Goal: Find specific fact

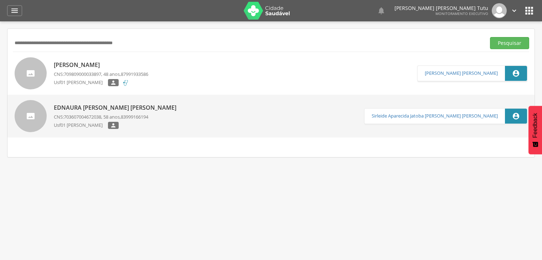
scroll to position [21, 0]
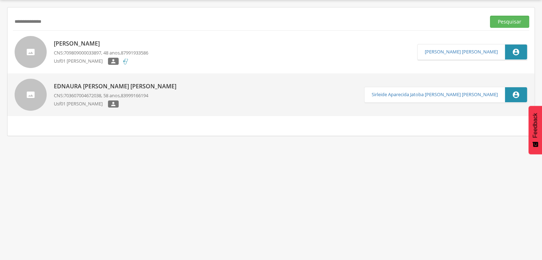
click at [490, 16] on button "Pesquisar" at bounding box center [509, 22] width 39 height 12
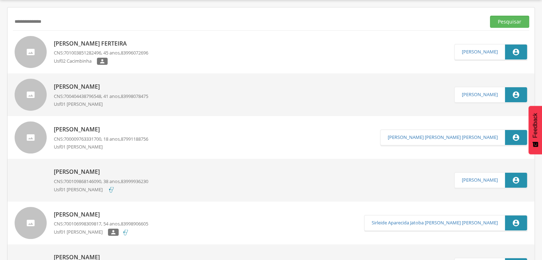
click at [147, 55] on span "83996072696" at bounding box center [134, 53] width 27 height 6
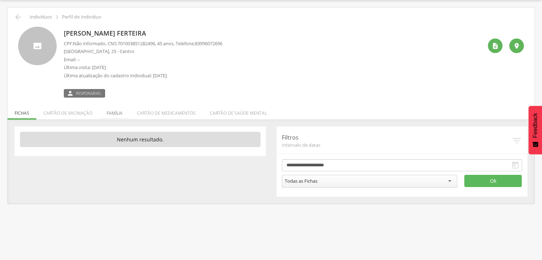
click at [111, 112] on li "Família" at bounding box center [114, 111] width 30 height 17
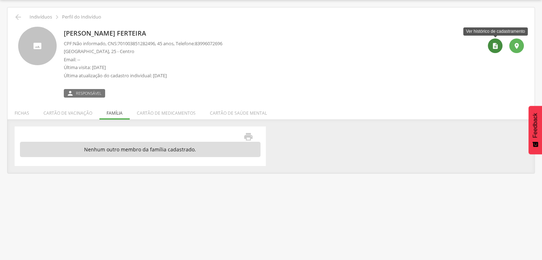
click at [492, 50] on div "" at bounding box center [495, 45] width 15 height 15
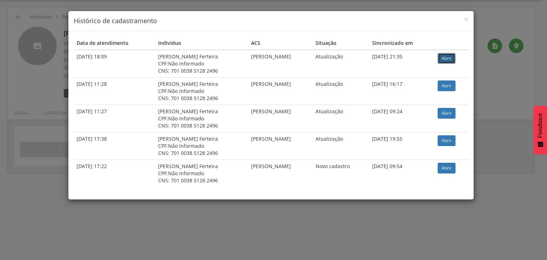
click at [452, 61] on link "Abrir" at bounding box center [447, 58] width 18 height 11
click at [466, 23] on span "×" at bounding box center [466, 19] width 4 height 10
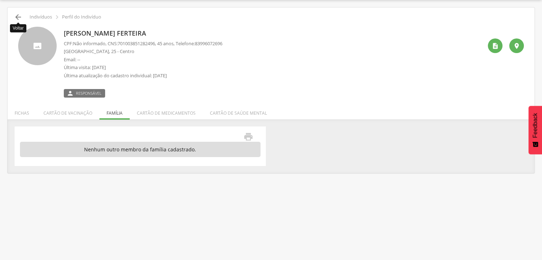
click at [19, 19] on icon "" at bounding box center [18, 17] width 9 height 9
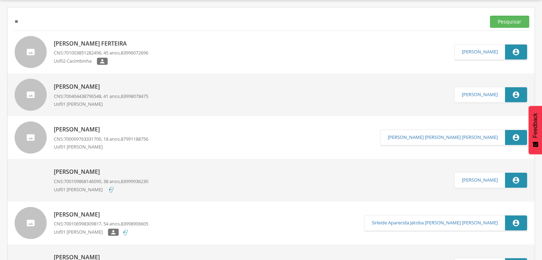
type input "*"
type input "**********"
click at [490, 16] on button "Pesquisar" at bounding box center [509, 22] width 39 height 12
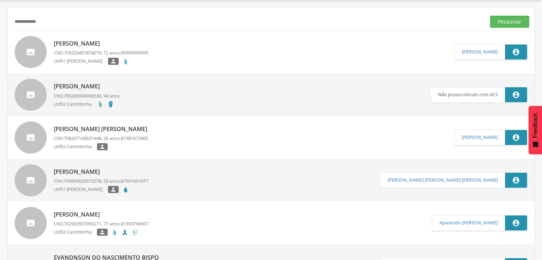
click at [101, 53] on span "705203451874079" at bounding box center [82, 53] width 37 height 6
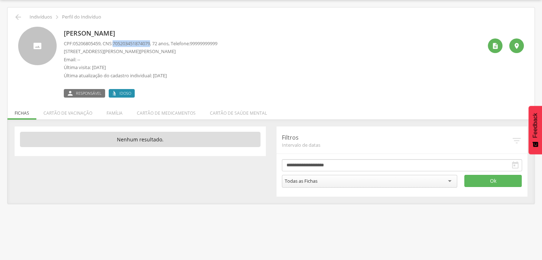
drag, startPoint x: 155, startPoint y: 43, endPoint x: 116, endPoint y: 43, distance: 39.5
click at [116, 43] on p "CPF: 05206805459 , CNS: 705203451874079 , 72 anos, Telefone: 99999999999" at bounding box center [141, 43] width 154 height 7
copy p "705203451874079"
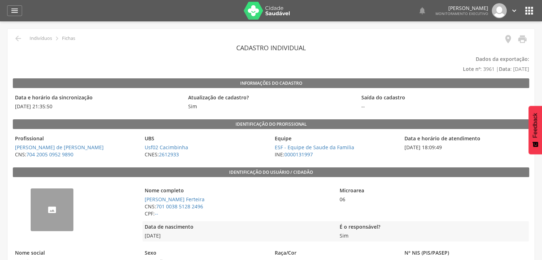
click at [385, 59] on p "Dados da exportação: Lote nº : 3961 | Data : [DATE]" at bounding box center [271, 64] width 516 height 20
